Goal: Task Accomplishment & Management: Manage account settings

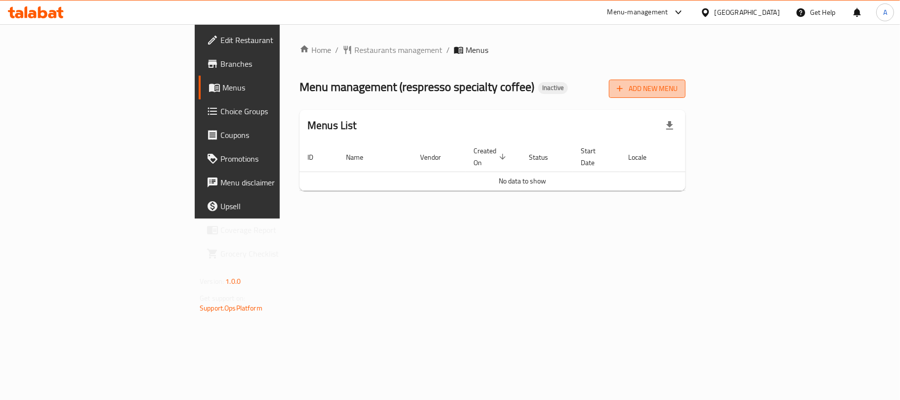
click at [686, 80] on button "Add New Menu" at bounding box center [647, 89] width 77 height 18
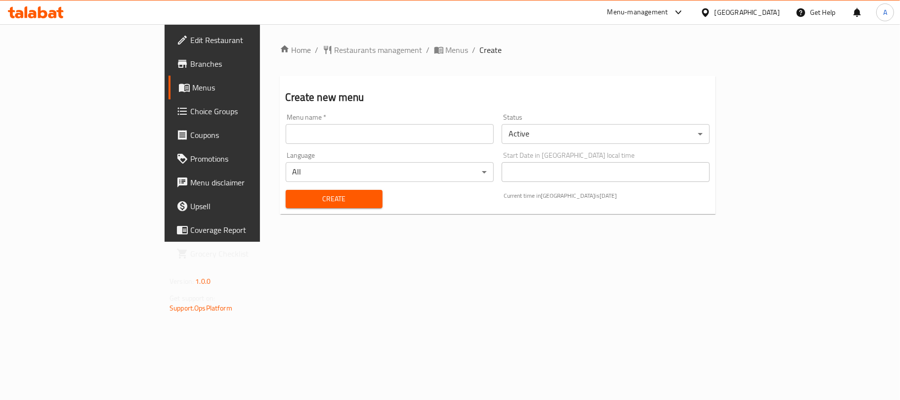
drag, startPoint x: 374, startPoint y: 126, endPoint x: 343, endPoint y: 132, distance: 31.2
click at [374, 126] on input "text" at bounding box center [390, 134] width 208 height 20
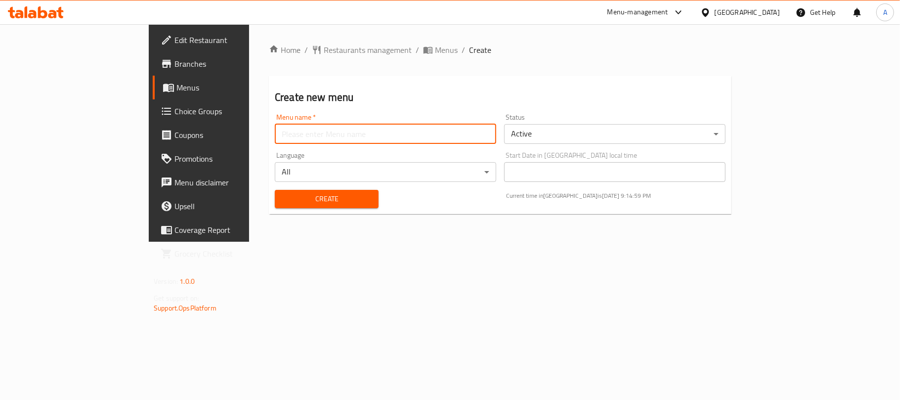
type input "Neww"
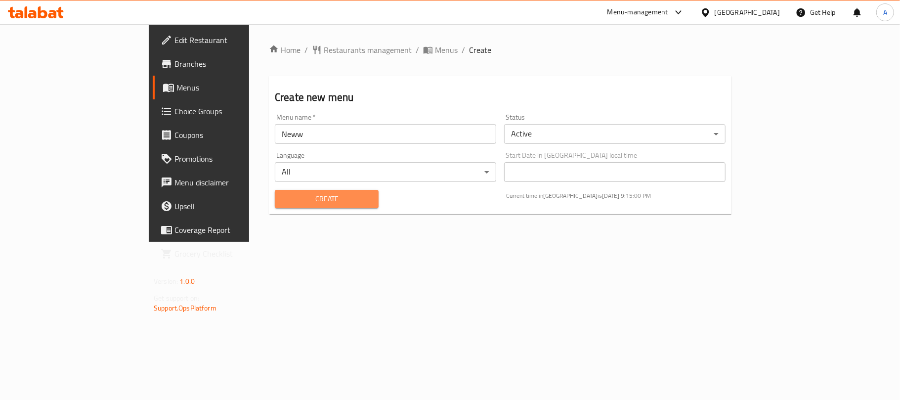
click at [283, 203] on span "Create" at bounding box center [327, 199] width 88 height 12
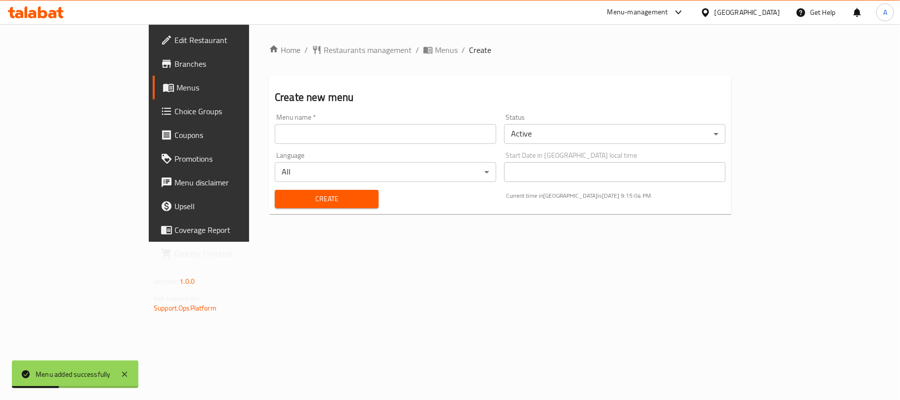
click at [153, 80] on link "Menus" at bounding box center [226, 88] width 146 height 24
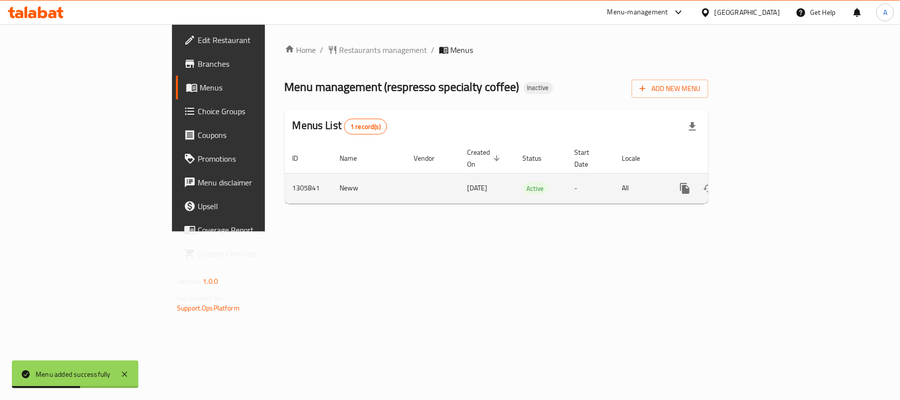
click at [761, 184] on icon "enhanced table" at bounding box center [756, 188] width 9 height 9
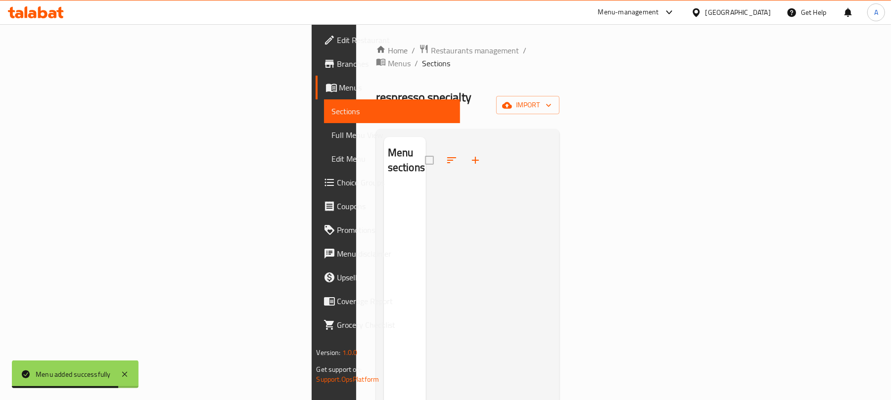
click at [560, 76] on div "Home / Restaurants management / Menus / Sections respresso specialty coffee Ina…" at bounding box center [468, 294] width 184 height 501
click at [551, 99] on span "import" at bounding box center [527, 105] width 47 height 12
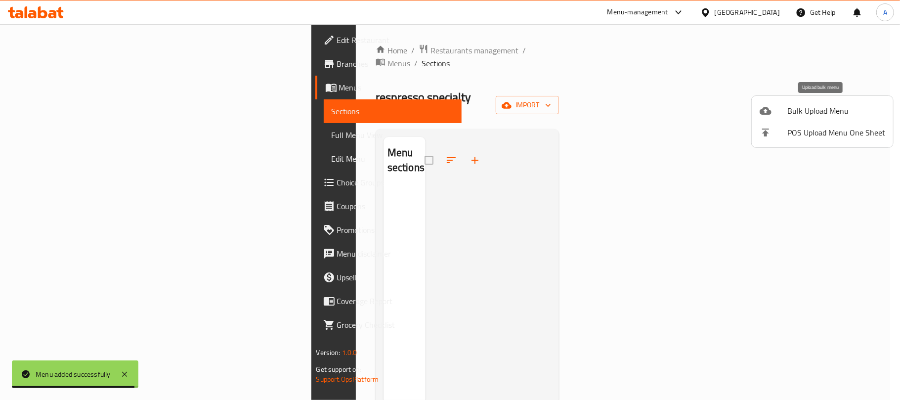
click at [775, 105] on div at bounding box center [774, 111] width 28 height 12
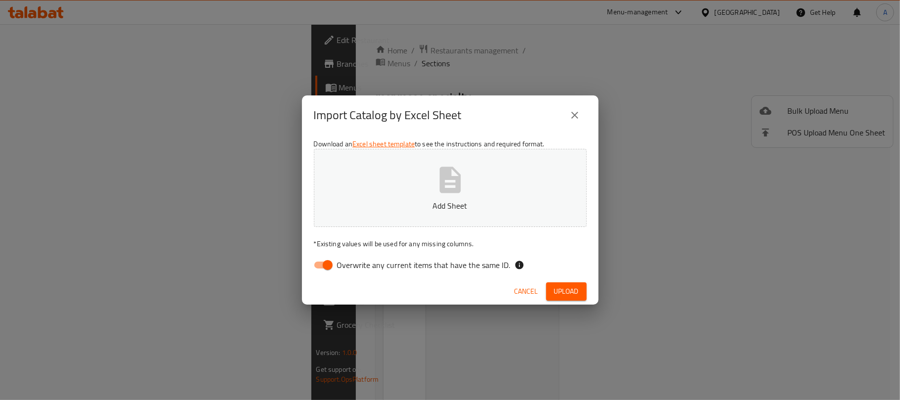
click at [375, 254] on div "Download an Excel sheet template to see the instructions and required format. A…" at bounding box center [450, 206] width 297 height 143
click at [375, 259] on span "Overwrite any current items that have the same ID." at bounding box center [424, 265] width 174 height 12
click at [356, 259] on input "Overwrite any current items that have the same ID." at bounding box center [328, 265] width 56 height 19
checkbox input "false"
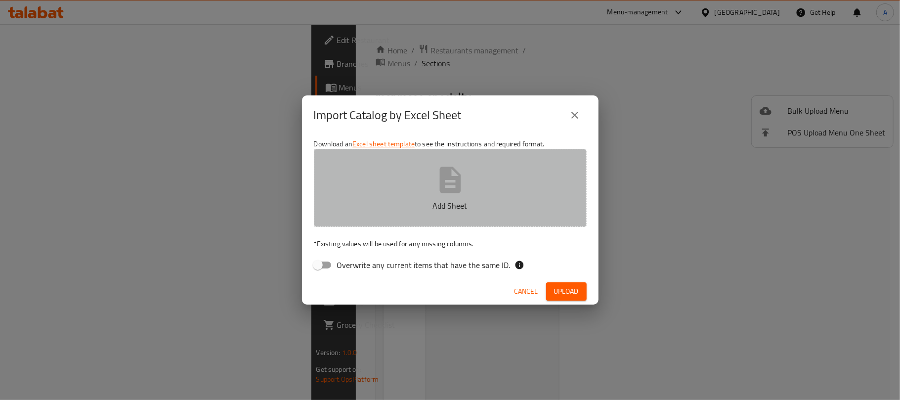
click at [467, 180] on button "Add Sheet" at bounding box center [450, 188] width 273 height 78
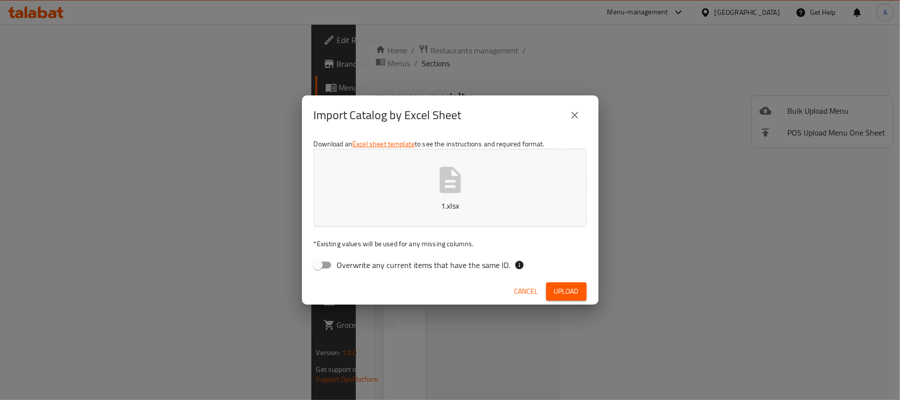
click at [574, 299] on button "Upload" at bounding box center [566, 291] width 41 height 18
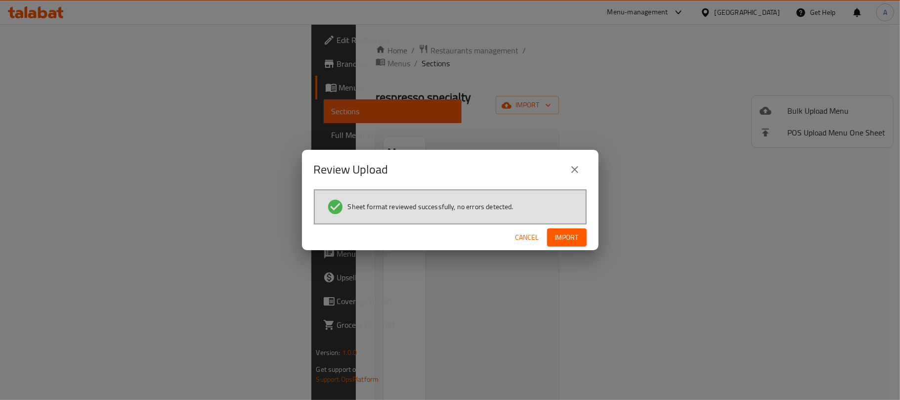
click at [588, 228] on div "Cancel Import" at bounding box center [450, 237] width 297 height 26
click at [586, 234] on button "Import" at bounding box center [567, 237] width 40 height 18
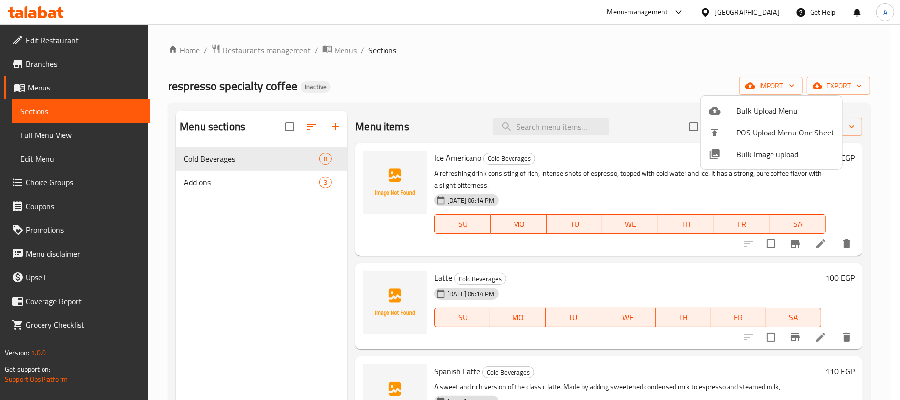
click at [625, 58] on div at bounding box center [450, 200] width 900 height 400
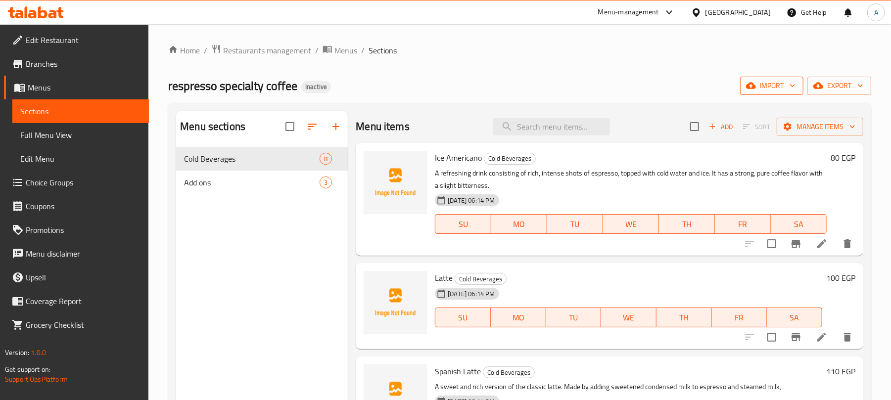
click at [762, 91] on span "import" at bounding box center [771, 86] width 47 height 12
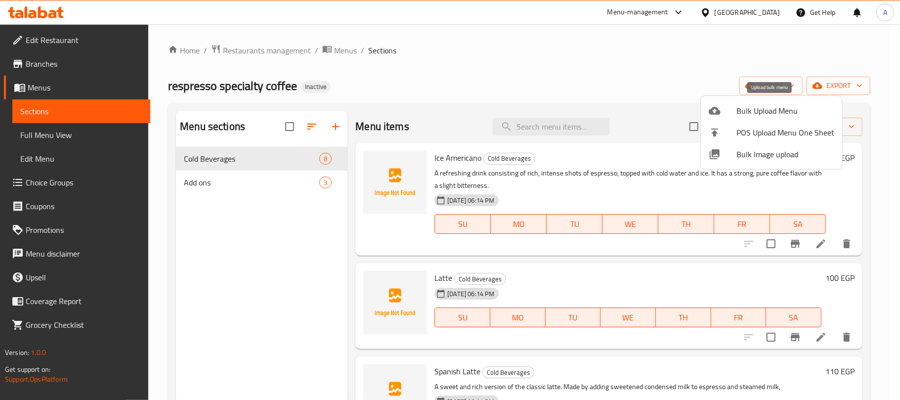
click at [755, 105] on span "Bulk Upload Menu" at bounding box center [786, 111] width 98 height 12
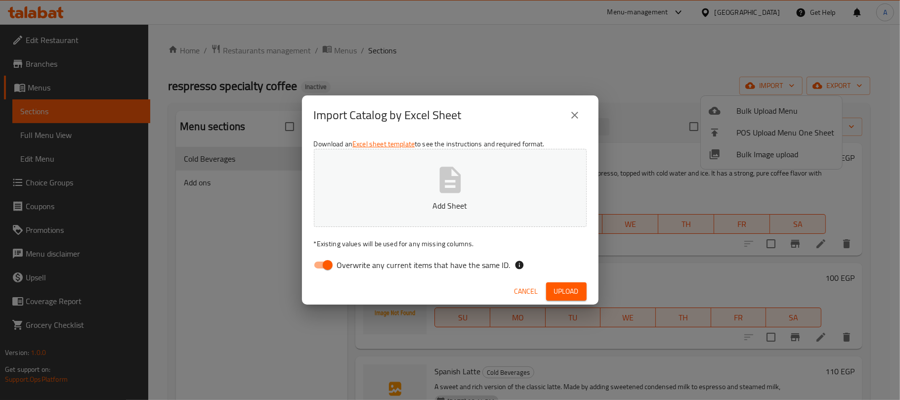
click at [444, 262] on span "Overwrite any current items that have the same ID." at bounding box center [424, 265] width 174 height 12
click at [356, 262] on input "Overwrite any current items that have the same ID." at bounding box center [328, 265] width 56 height 19
checkbox input "false"
click at [463, 204] on p "Add Sheet" at bounding box center [450, 206] width 242 height 12
click at [566, 289] on span "Upload" at bounding box center [566, 291] width 25 height 12
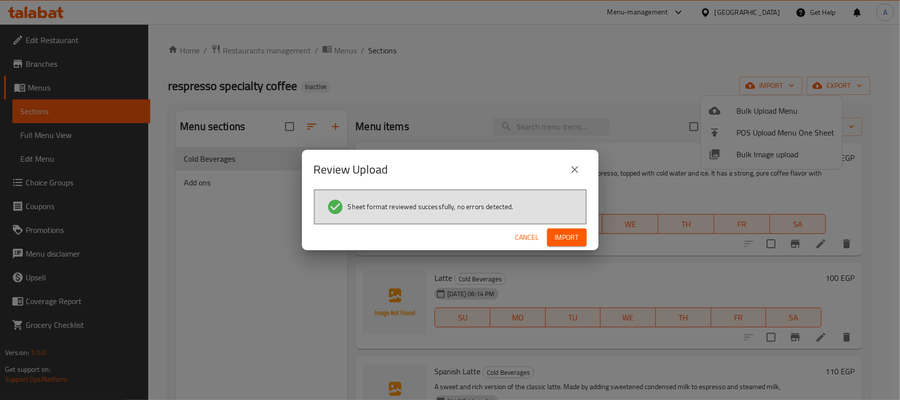
click at [584, 239] on button "Import" at bounding box center [567, 237] width 40 height 18
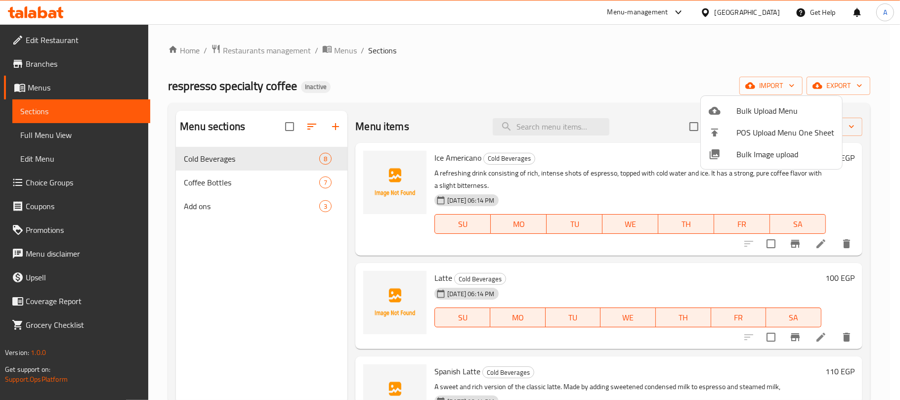
click at [234, 257] on div at bounding box center [450, 200] width 900 height 400
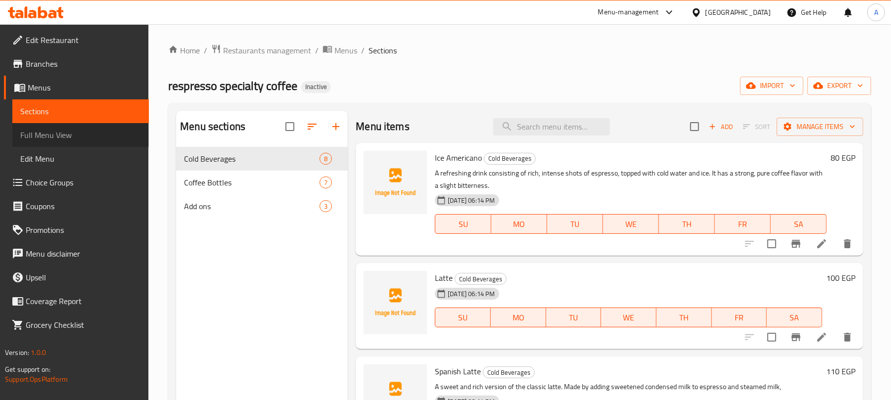
click at [106, 140] on span "Full Menu View" at bounding box center [80, 135] width 121 height 12
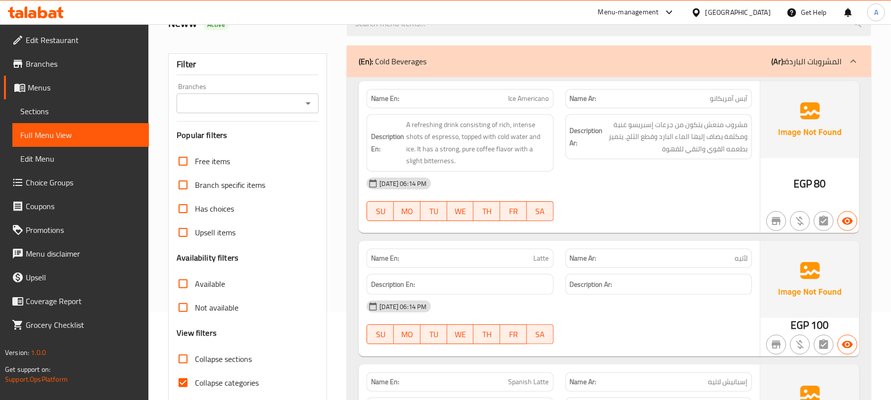
scroll to position [198, 0]
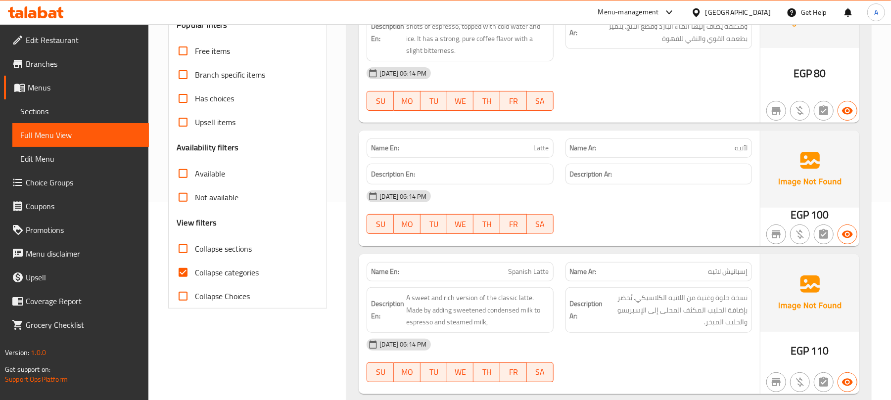
click at [237, 273] on span "Collapse categories" at bounding box center [227, 273] width 64 height 12
click at [195, 273] on input "Collapse categories" at bounding box center [183, 273] width 24 height 24
checkbox input "false"
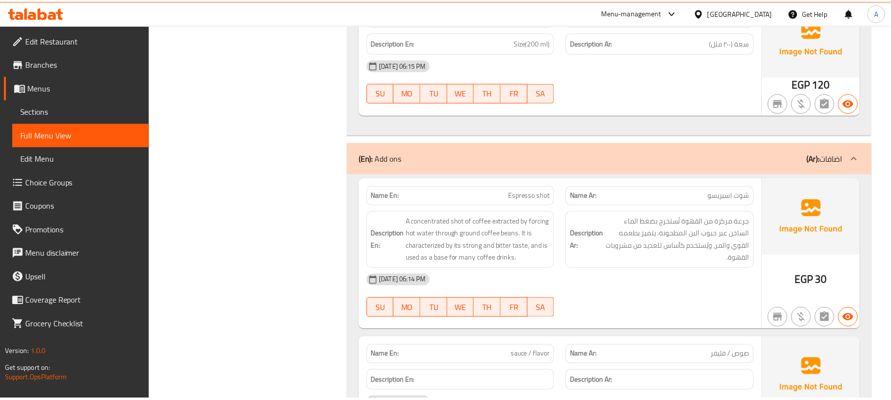
scroll to position [2326, 0]
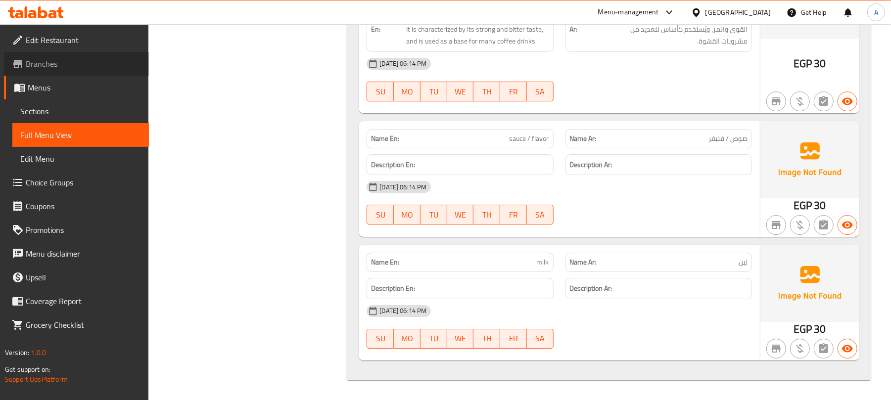
click at [64, 62] on span "Branches" at bounding box center [83, 64] width 115 height 12
